Goal: Task Accomplishment & Management: Manage account settings

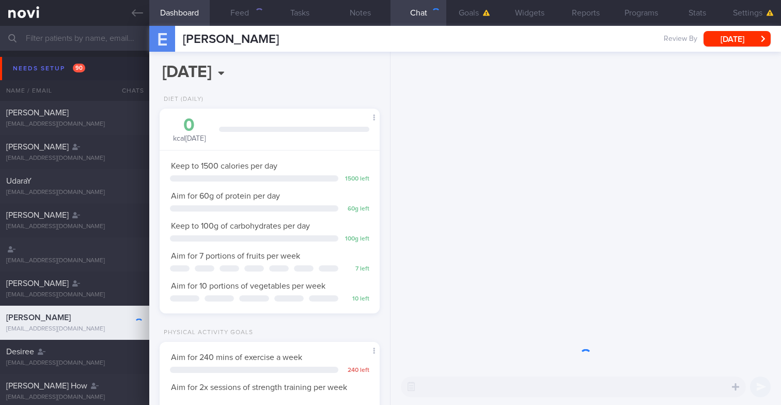
scroll to position [103, 206]
click at [115, 39] on input "text" at bounding box center [390, 38] width 781 height 25
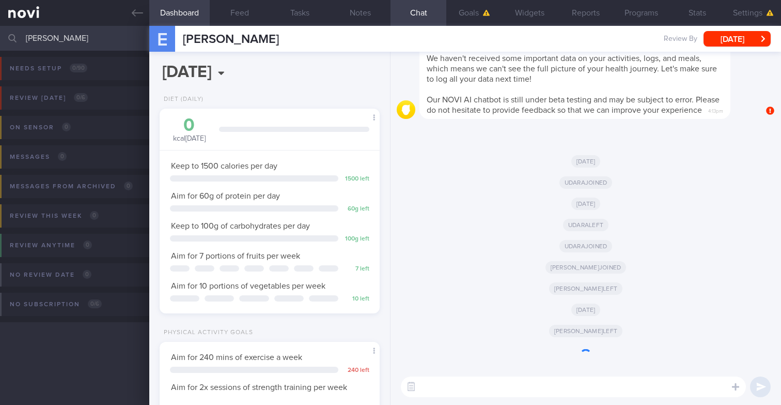
scroll to position [103, 206]
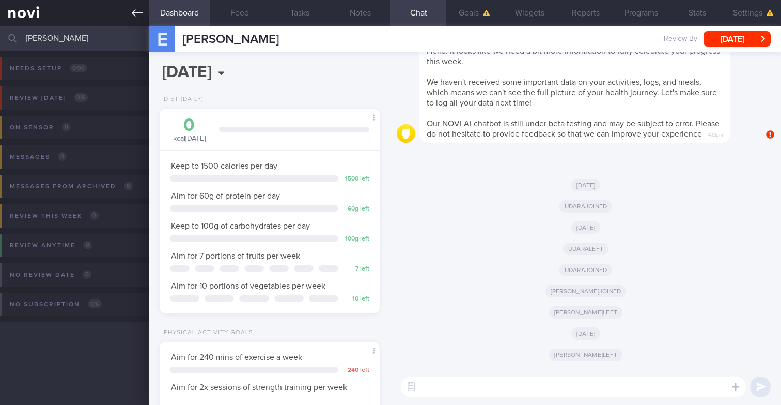
type input "[PERSON_NAME]"
click at [135, 14] on icon at bounding box center [137, 12] width 11 height 11
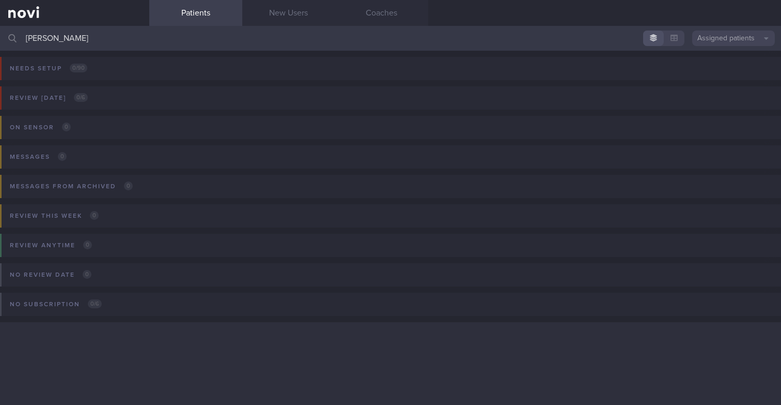
click at [721, 36] on button "Assigned patients" at bounding box center [733, 38] width 83 height 16
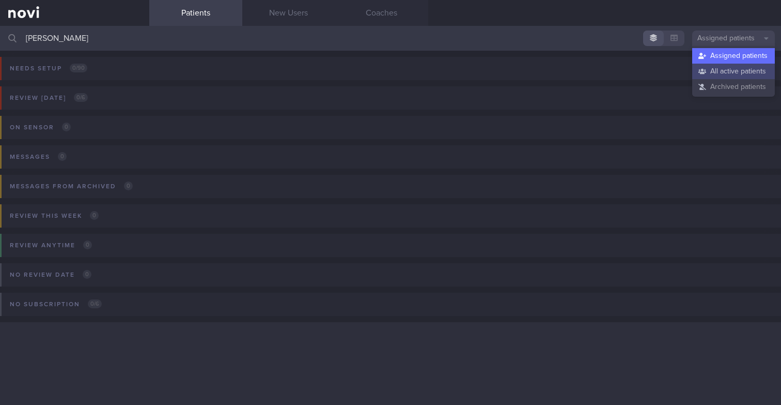
click at [708, 71] on button "All active patients" at bounding box center [733, 72] width 83 height 16
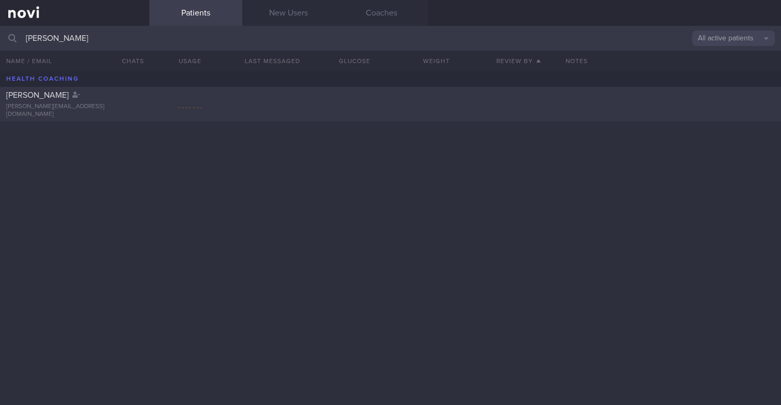
click at [132, 97] on div "[PERSON_NAME]" at bounding box center [73, 95] width 134 height 10
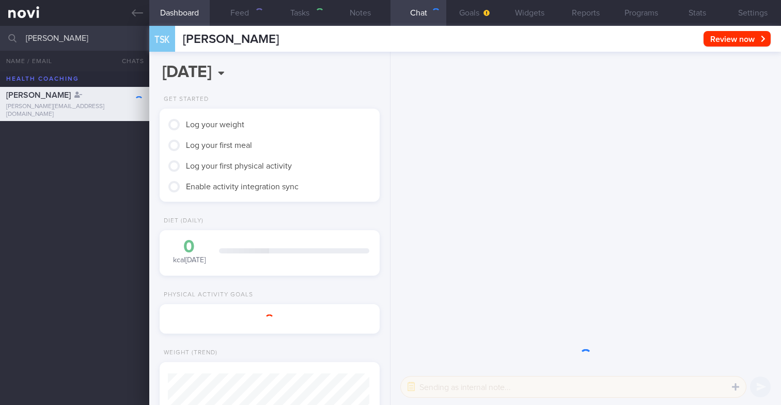
scroll to position [116, 202]
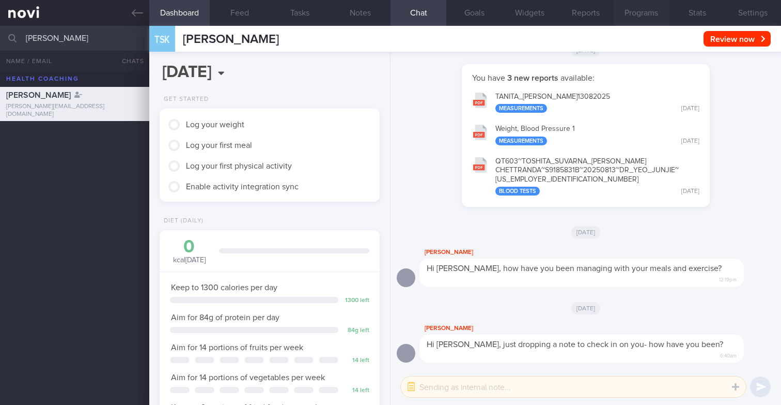
click at [624, 20] on button "Programs" at bounding box center [642, 13] width 56 height 26
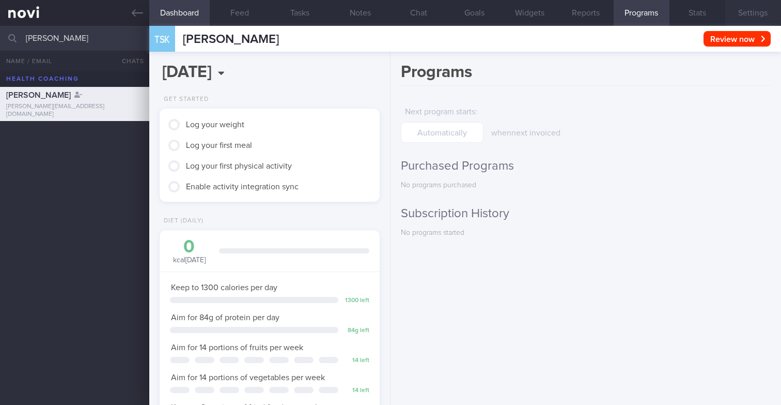
click at [748, 11] on button "Settings" at bounding box center [754, 13] width 56 height 26
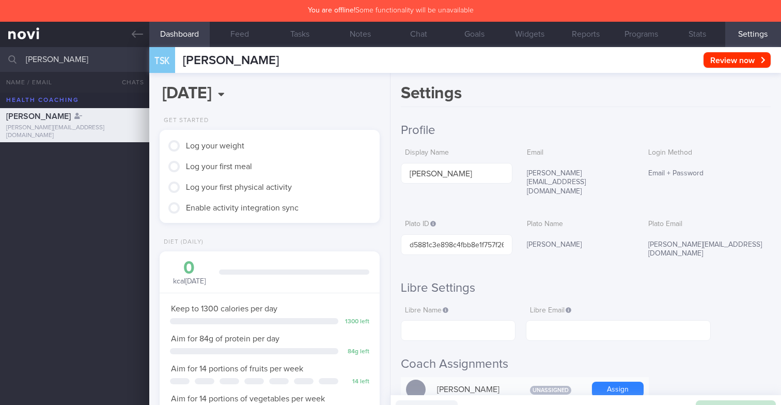
click at [576, 99] on h1 "Settings" at bounding box center [586, 95] width 370 height 24
